Goal: Information Seeking & Learning: Learn about a topic

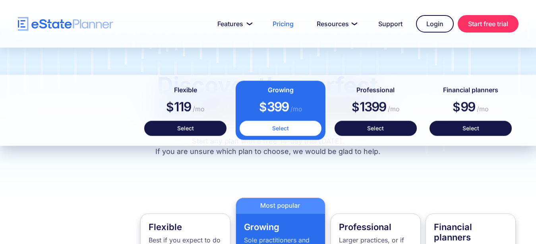
scroll to position [508, 0]
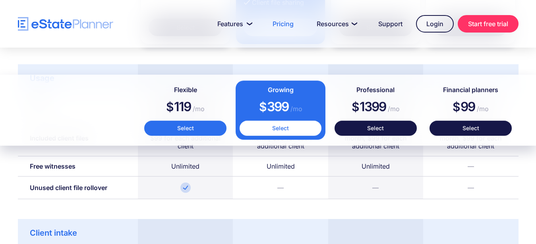
click at [198, 136] on link "Select" at bounding box center [185, 128] width 82 height 15
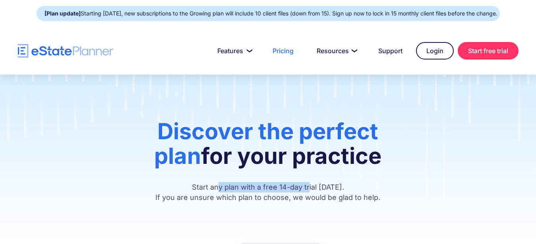
drag, startPoint x: 220, startPoint y: 199, endPoint x: 311, endPoint y: 199, distance: 90.9
click at [311, 199] on p "Start any plan with a free 14-day trial [DATE]. If you are unsure which plan to…" at bounding box center [267, 192] width 297 height 21
click at [224, 215] on div "Discover the perfect plan for your practice Start any plan with a free 14-day t…" at bounding box center [268, 159] width 536 height 169
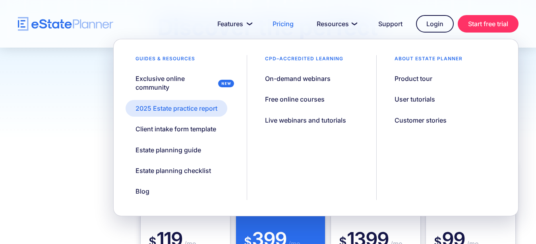
scroll to position [148, 0]
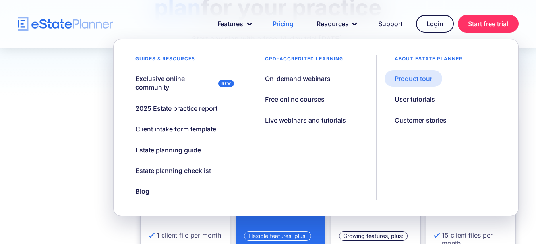
click at [409, 80] on div "Product tour" at bounding box center [413, 78] width 38 height 9
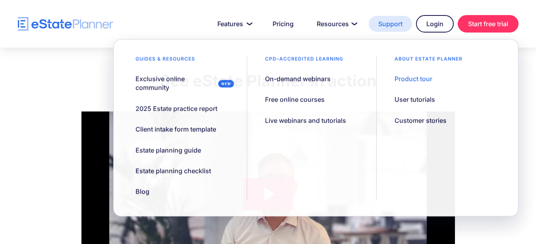
click at [391, 23] on link "Support" at bounding box center [389, 24] width 43 height 16
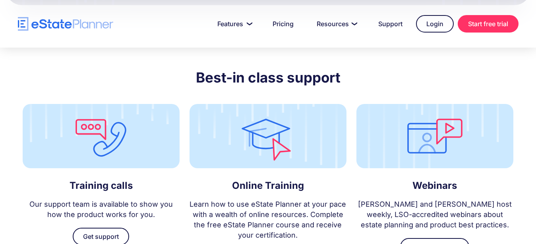
scroll to position [2105, 0]
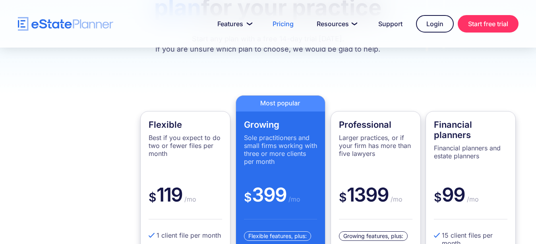
scroll to position [148, 0]
